Goal: Task Accomplishment & Management: Use online tool/utility

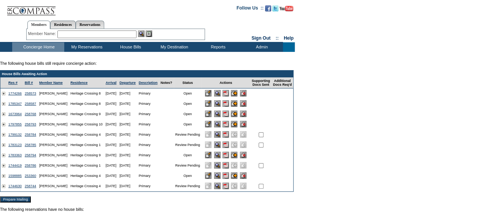
click at [264, 137] on input "checkbox" at bounding box center [261, 134] width 5 height 5
checkbox input "true"
click at [264, 145] on input "checkbox" at bounding box center [261, 144] width 5 height 5
checkbox input "true"
click at [264, 167] on input "checkbox" at bounding box center [261, 165] width 5 height 5
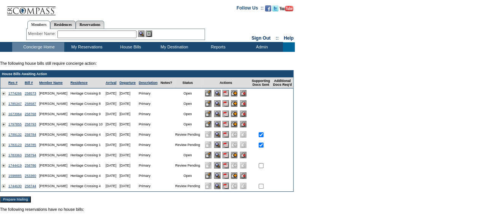
checkbox input "true"
click at [264, 188] on input "checkbox" at bounding box center [261, 185] width 5 height 5
checkbox input "true"
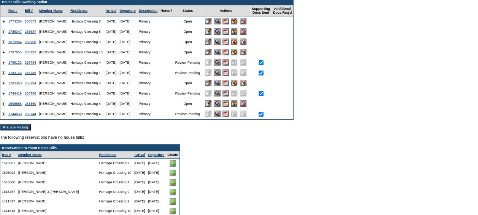
scroll to position [76, 0]
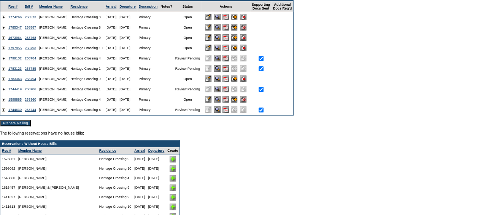
click at [24, 125] on input "Prepare Mailing" at bounding box center [15, 123] width 31 height 6
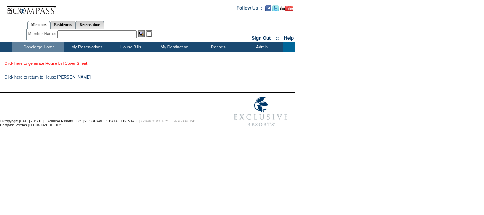
click at [87, 64] on link "Click here to generate House Bill Cover Sheet" at bounding box center [46, 63] width 83 height 5
